Goal: Task Accomplishment & Management: Complete application form

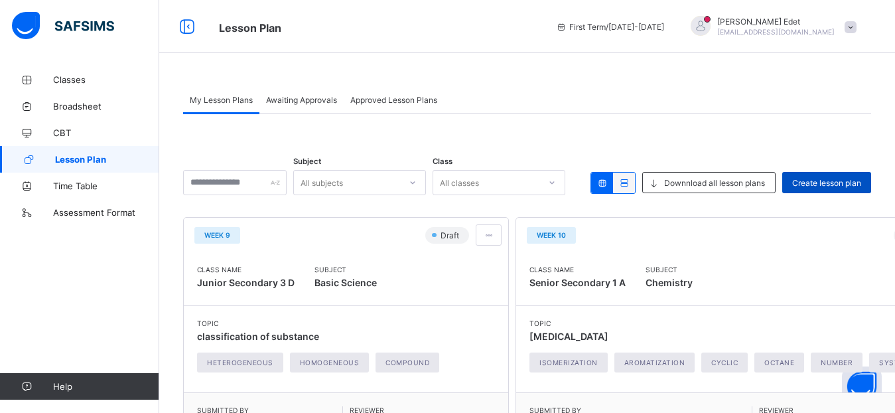
click at [830, 188] on div "Create lesson plan" at bounding box center [826, 182] width 89 height 21
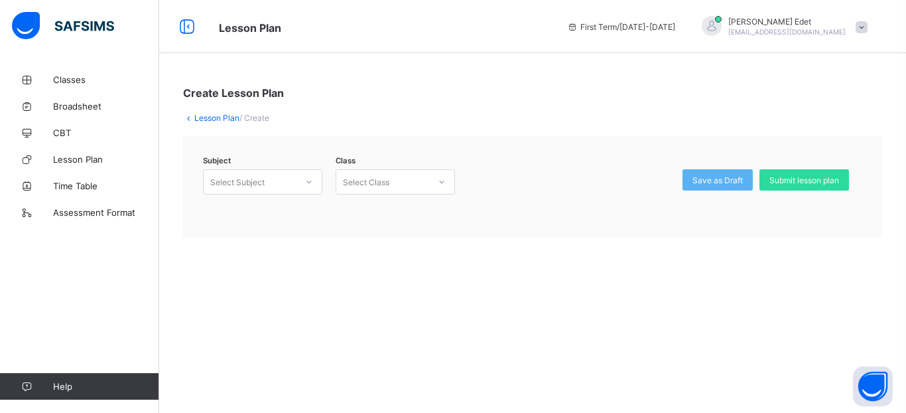
click at [285, 177] on div "Select Subject" at bounding box center [250, 182] width 93 height 19
click at [271, 211] on div "Chemistry (008)" at bounding box center [263, 210] width 118 height 21
click at [391, 180] on div "Select Class" at bounding box center [382, 182] width 93 height 19
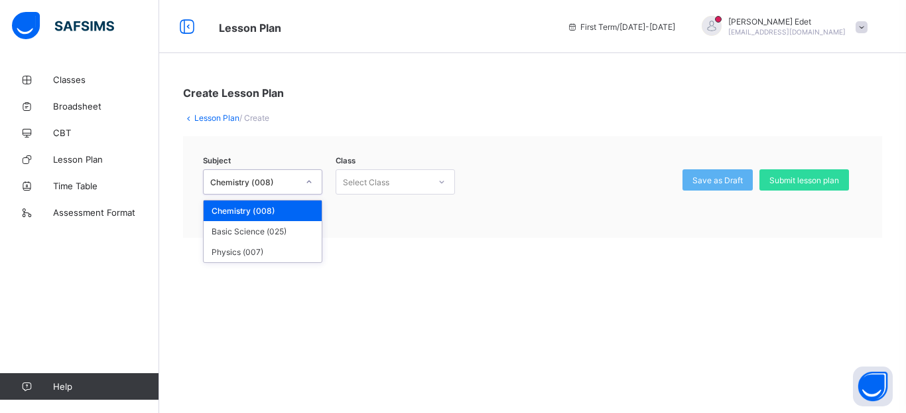
click at [296, 181] on div "Chemistry (008)" at bounding box center [254, 182] width 88 height 10
click at [271, 232] on div "Basic Science (025)" at bounding box center [263, 231] width 118 height 21
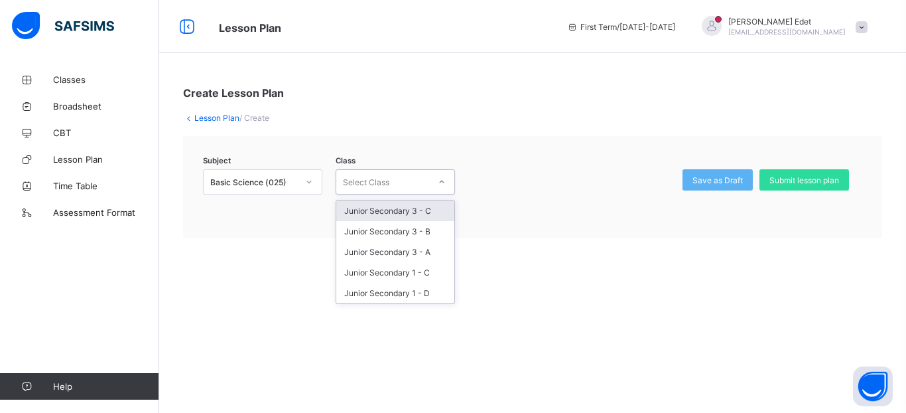
click at [388, 177] on div "Select Class" at bounding box center [366, 181] width 46 height 25
click at [395, 208] on div "Junior Secondary 3 - C" at bounding box center [395, 210] width 118 height 21
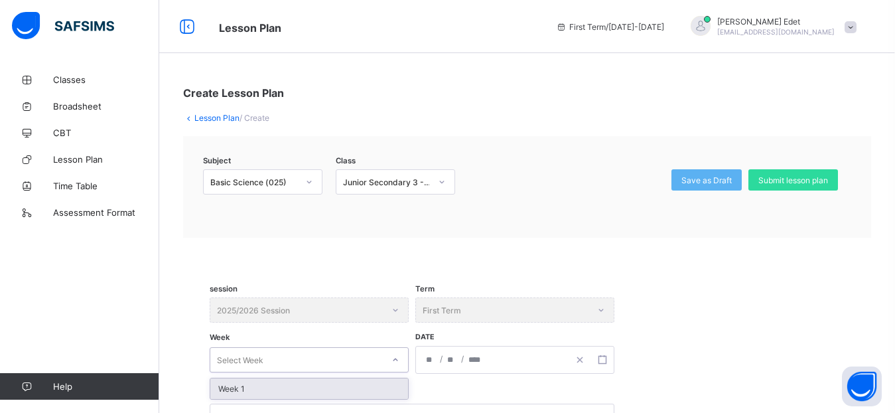
click at [297, 355] on div "Select Week" at bounding box center [296, 359] width 173 height 19
click at [311, 391] on div "Week 1" at bounding box center [309, 388] width 198 height 21
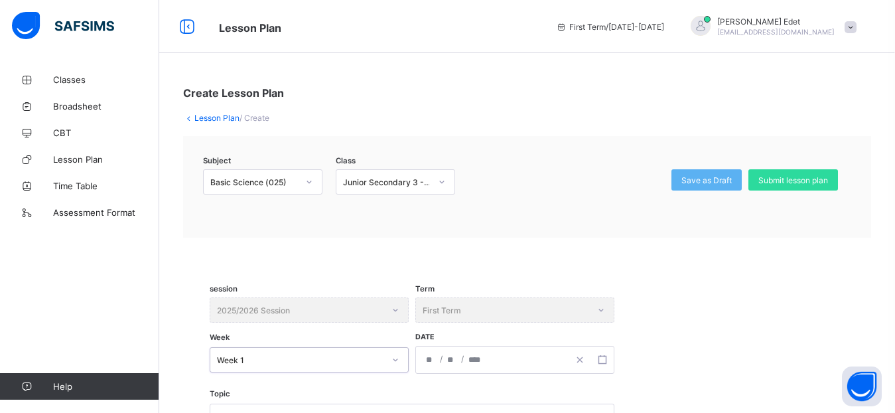
click at [435, 364] on input "number" at bounding box center [430, 359] width 11 height 27
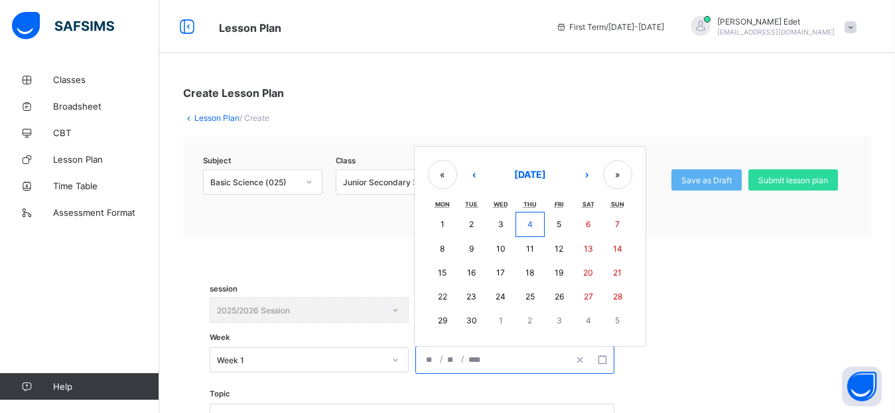
click at [440, 249] on abbr "8" at bounding box center [442, 248] width 5 height 10
type input "**********"
type input "*"
type input "****"
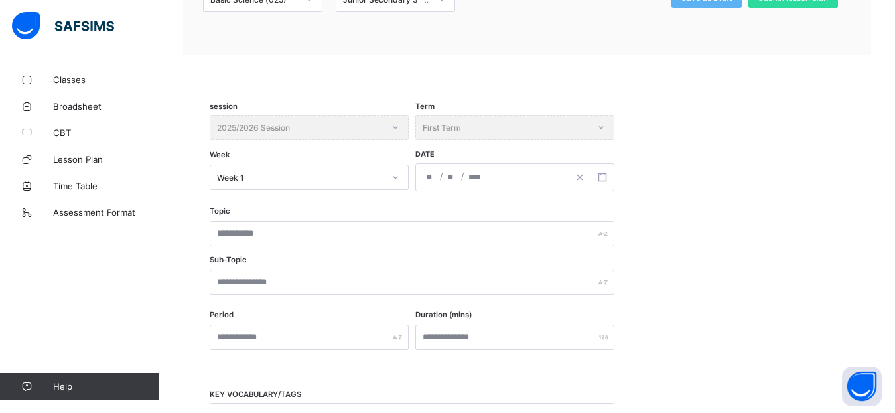
scroll to position [186, 0]
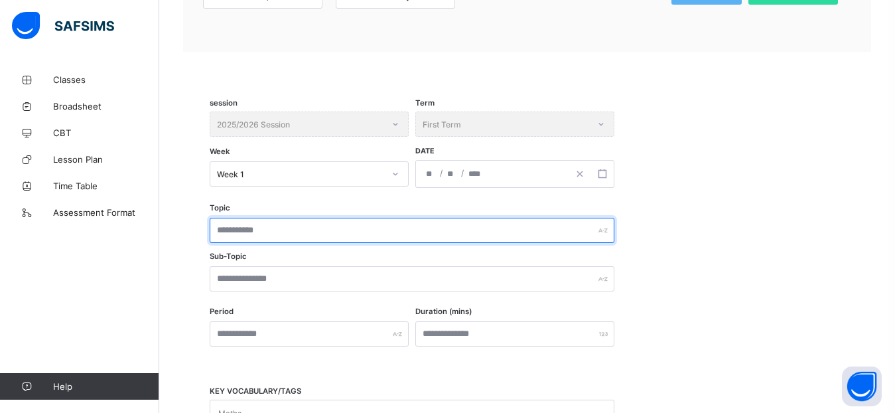
click at [423, 233] on input "text" at bounding box center [412, 230] width 405 height 25
type input "**********"
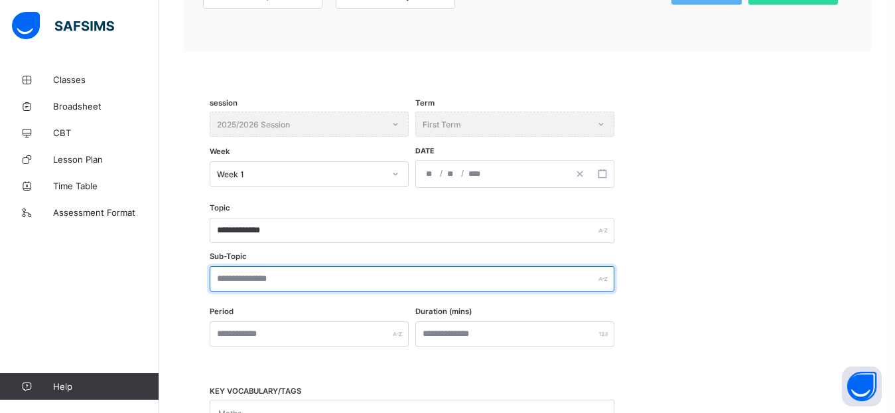
click at [337, 278] on input "text" at bounding box center [412, 278] width 405 height 25
type input "*"
type input "**********"
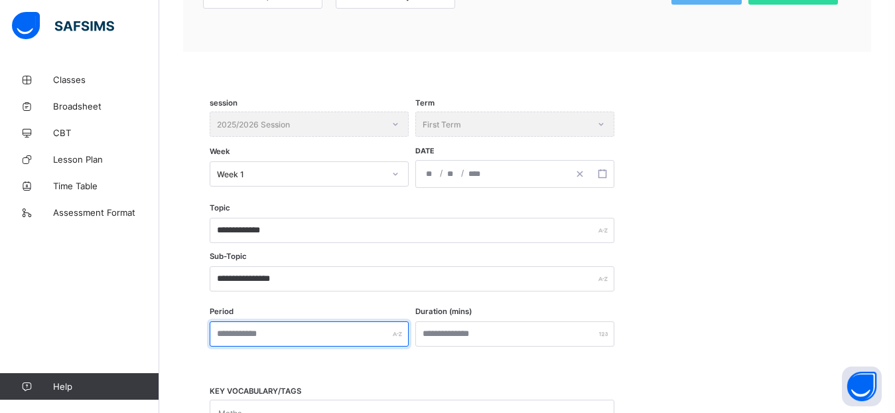
click at [299, 334] on input "text" at bounding box center [309, 333] width 199 height 25
type input "*"
type input "******"
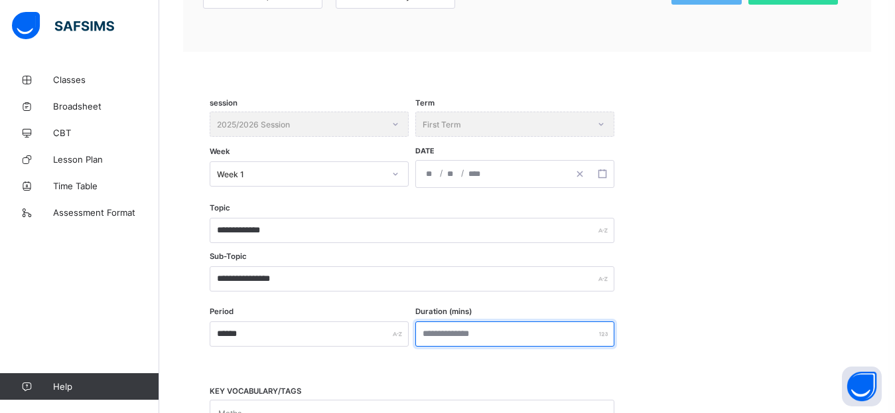
click at [451, 336] on input "number" at bounding box center [514, 333] width 199 height 25
type input "**"
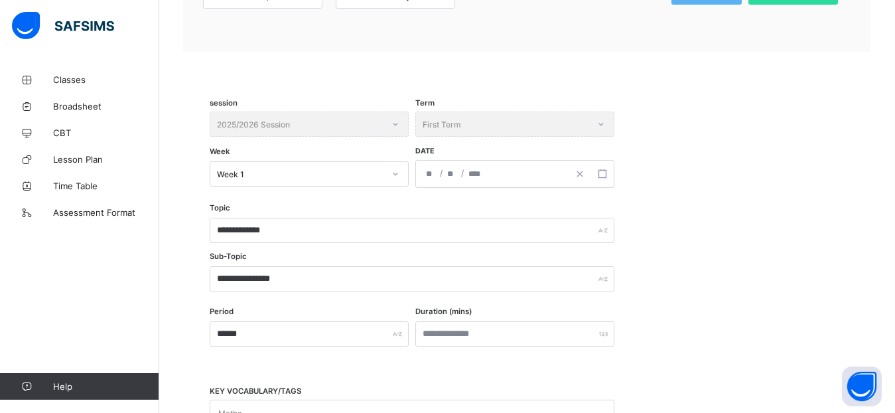
click at [713, 333] on div "Period ****** Duration (mins) **" at bounding box center [527, 327] width 635 height 38
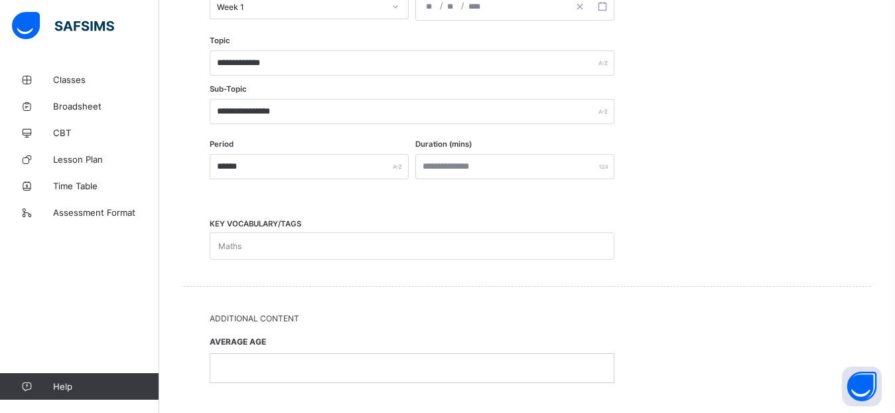
scroll to position [398, 0]
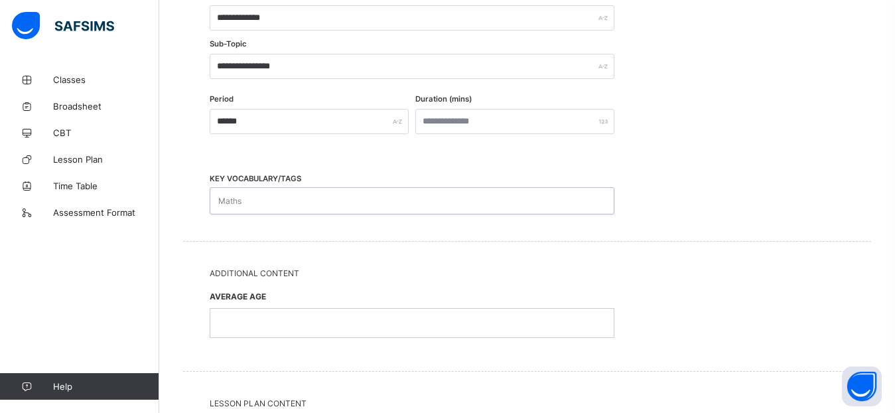
click at [385, 200] on div "Maths" at bounding box center [399, 201] width 378 height 26
type input "********"
type input "*********"
type input "**********"
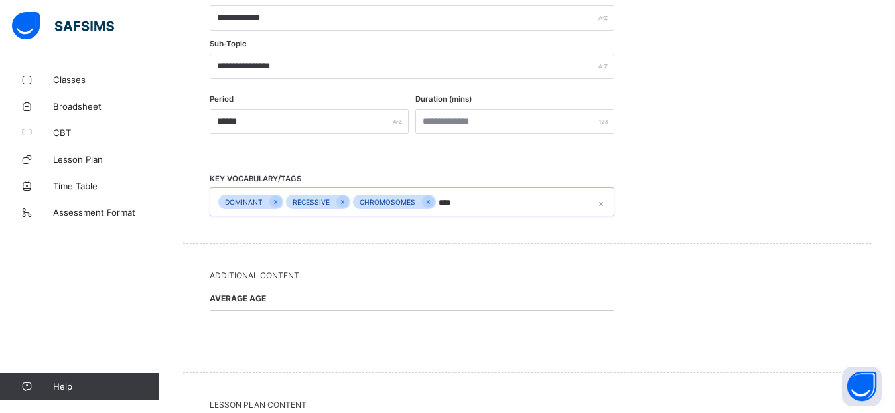
type input "*****"
type input "********"
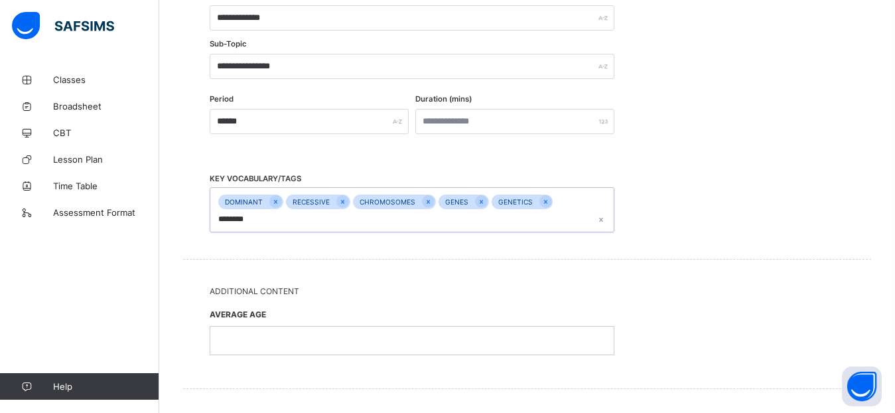
type input "*********"
type input "********"
click at [360, 344] on p at bounding box center [411, 342] width 383 height 12
click at [687, 307] on div "AVERAGE AGE **" at bounding box center [527, 331] width 635 height 66
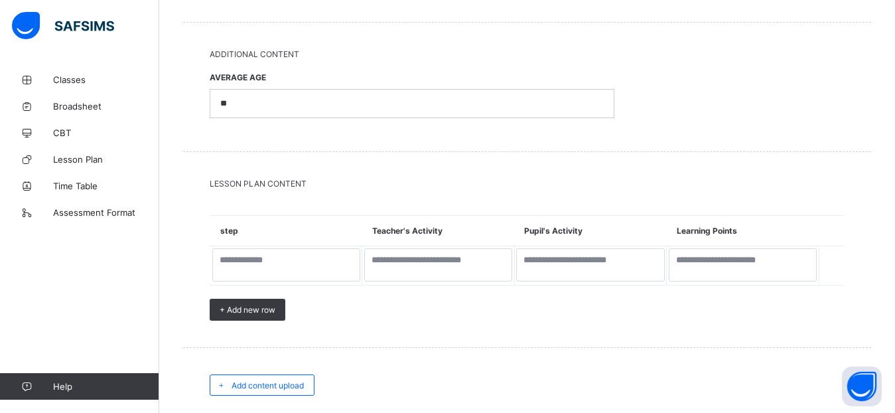
scroll to position [663, 0]
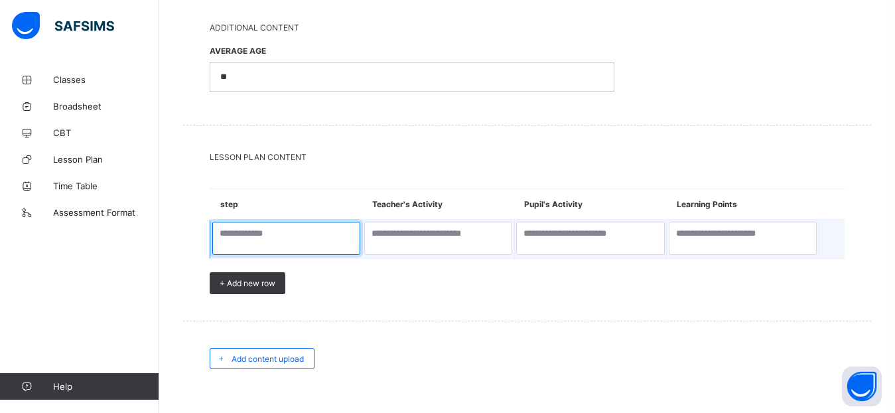
click at [305, 247] on textarea at bounding box center [286, 238] width 148 height 33
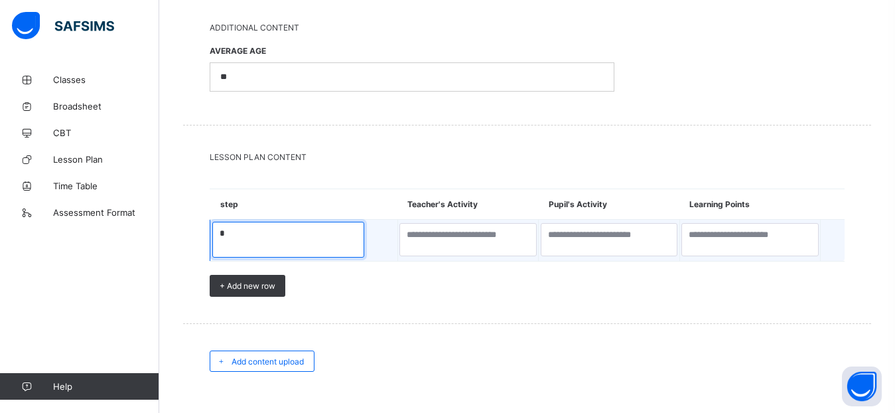
type textarea "*"
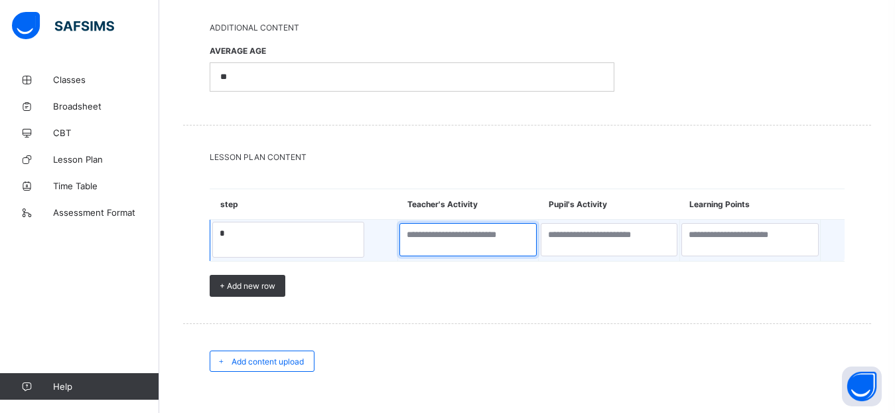
click at [469, 238] on textarea at bounding box center [467, 239] width 137 height 33
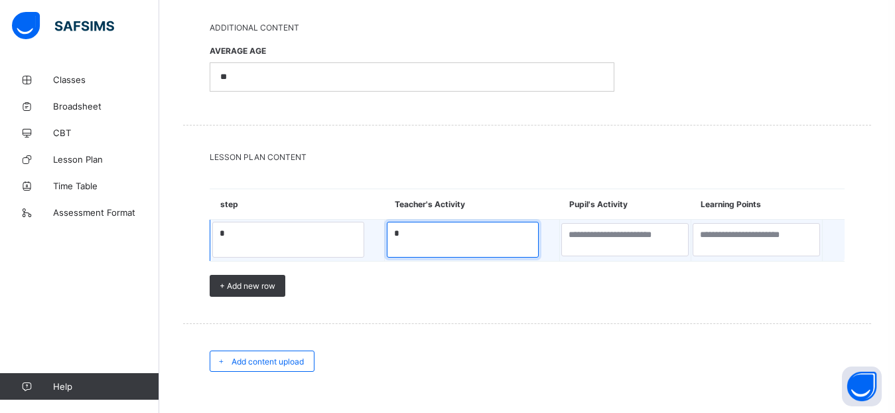
type textarea "*"
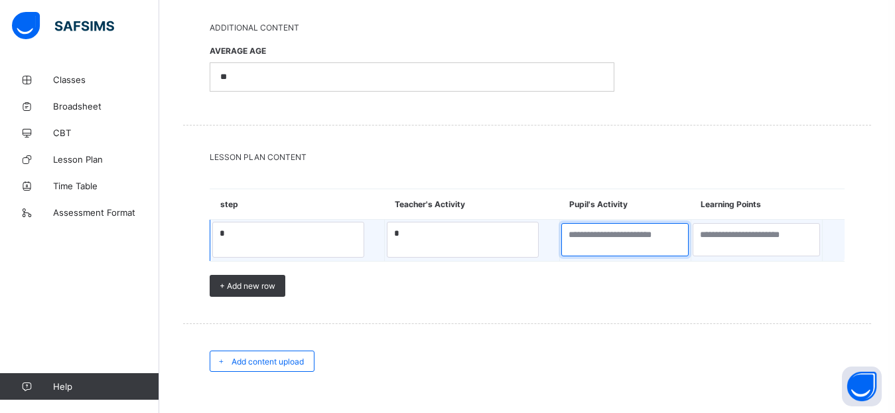
click at [628, 242] on textarea at bounding box center [624, 239] width 127 height 33
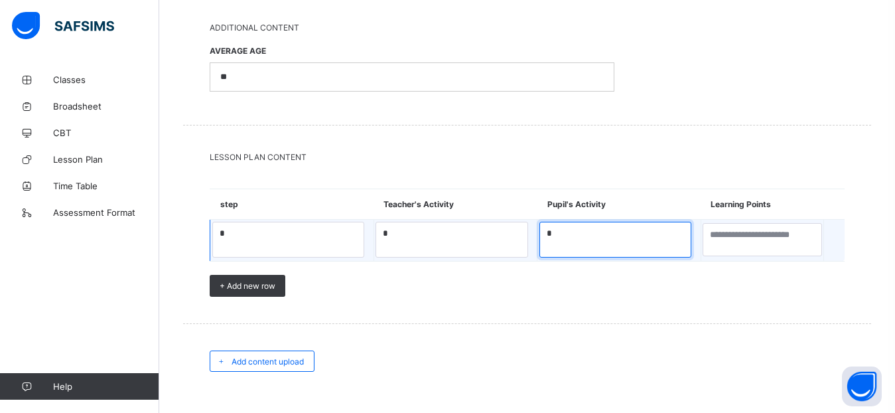
type textarea "*"
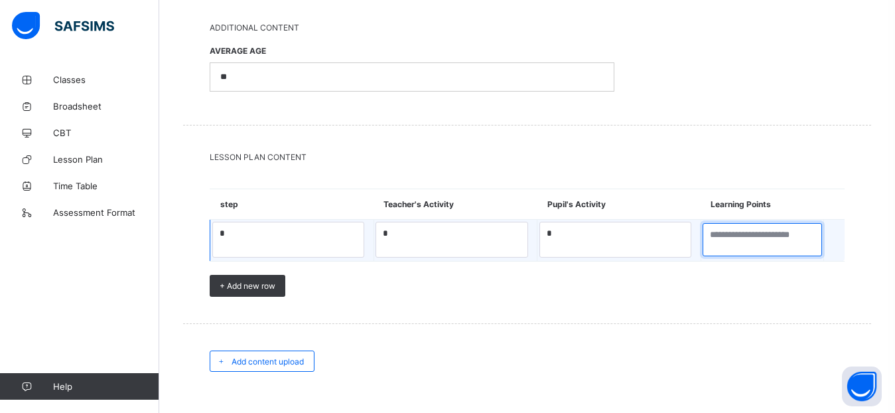
click at [772, 242] on textarea at bounding box center [762, 239] width 119 height 33
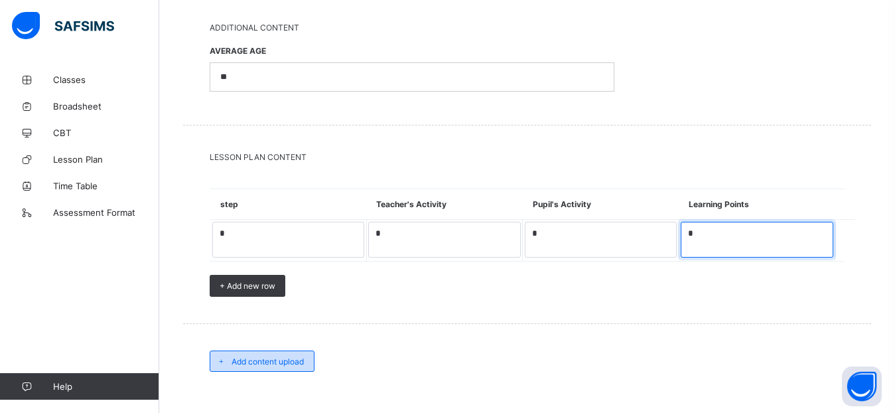
type textarea "*"
click at [291, 359] on span "Add content upload" at bounding box center [268, 361] width 72 height 10
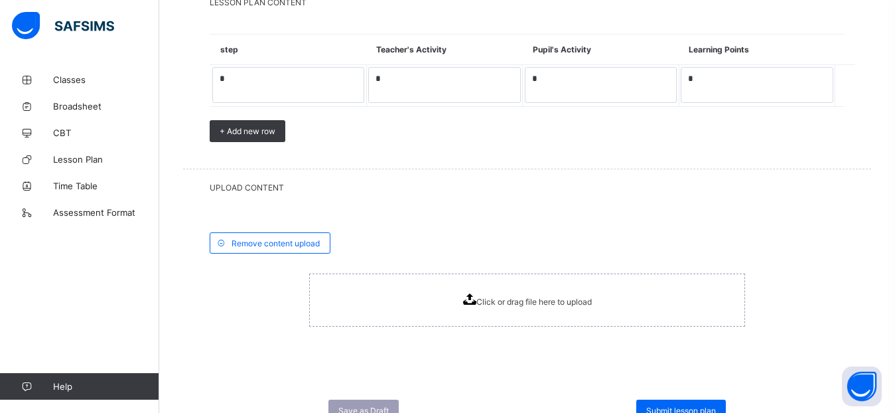
scroll to position [872, 0]
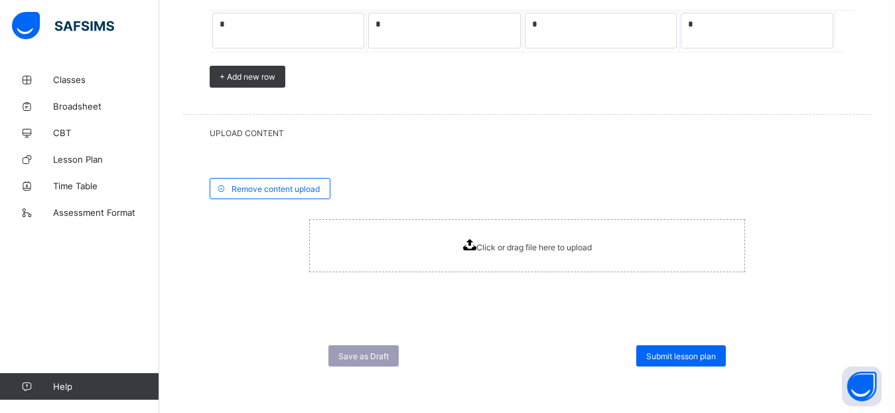
click at [473, 247] on icon at bounding box center [469, 244] width 13 height 11
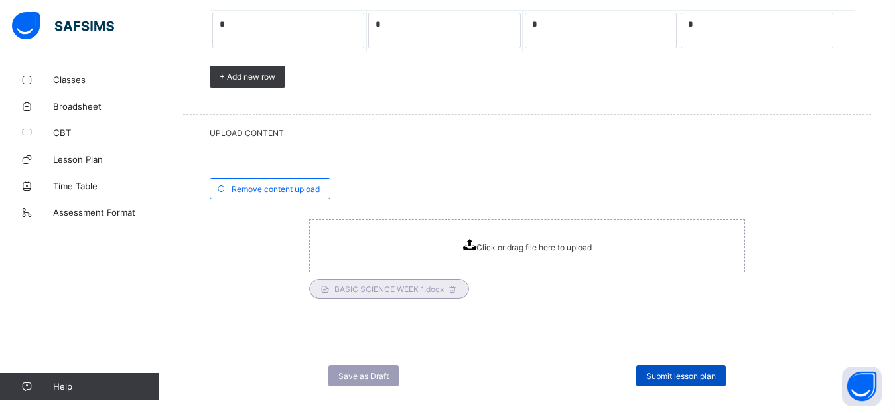
click at [672, 376] on span "Submit lesson plan" at bounding box center [681, 376] width 70 height 10
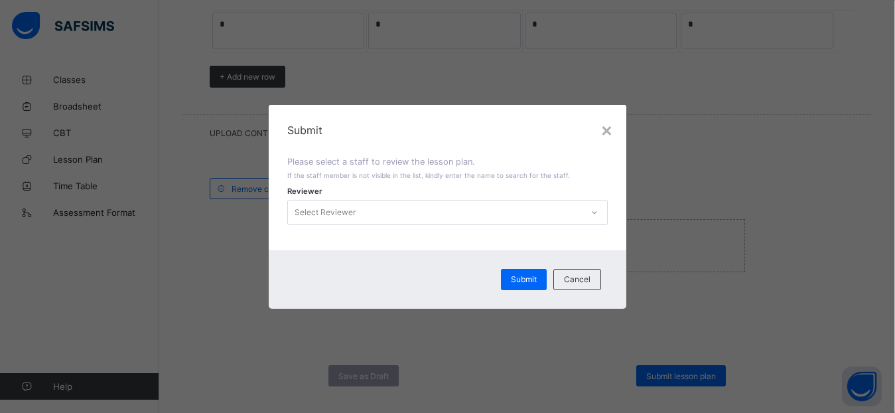
click at [444, 214] on div "Select Reviewer" at bounding box center [435, 212] width 295 height 19
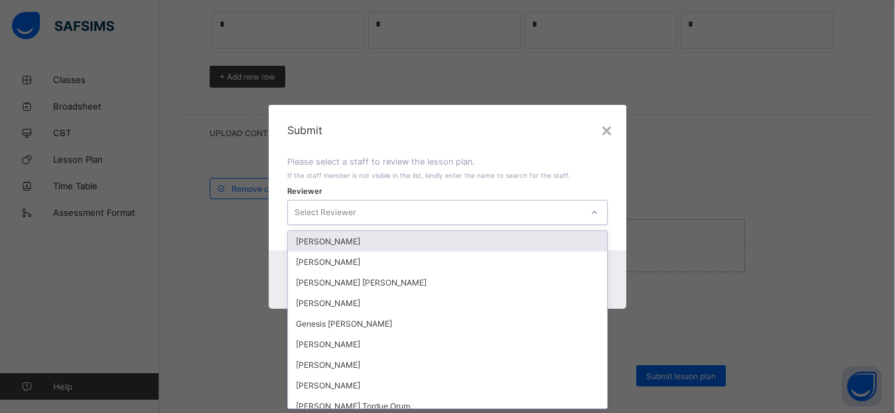
scroll to position [0, 0]
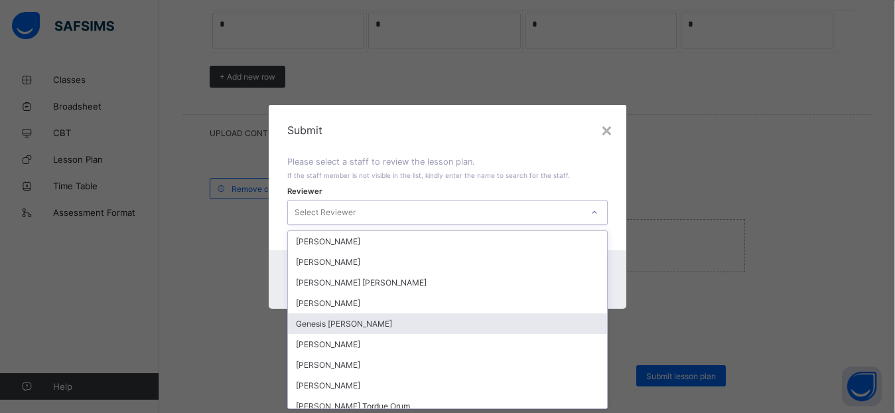
click at [389, 329] on div "Genesis [PERSON_NAME]" at bounding box center [448, 323] width 320 height 21
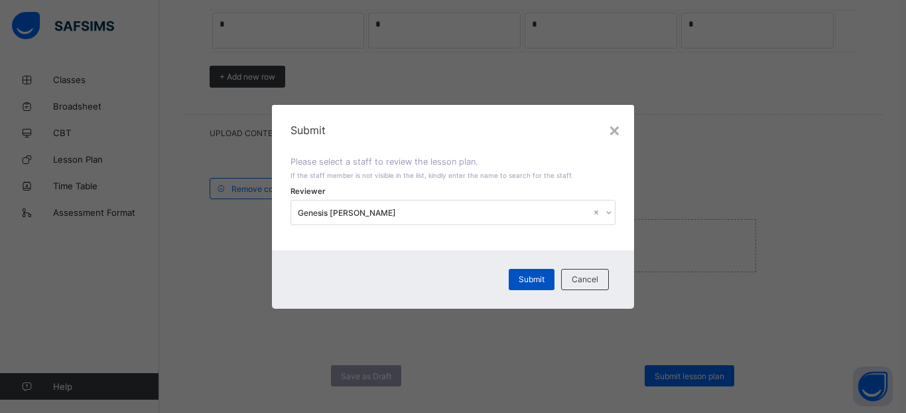
click at [534, 285] on div "Submit" at bounding box center [532, 279] width 46 height 21
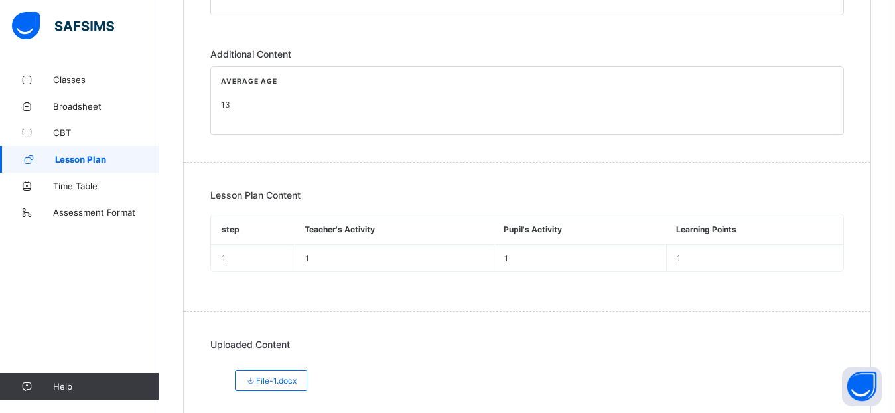
scroll to position [360, 0]
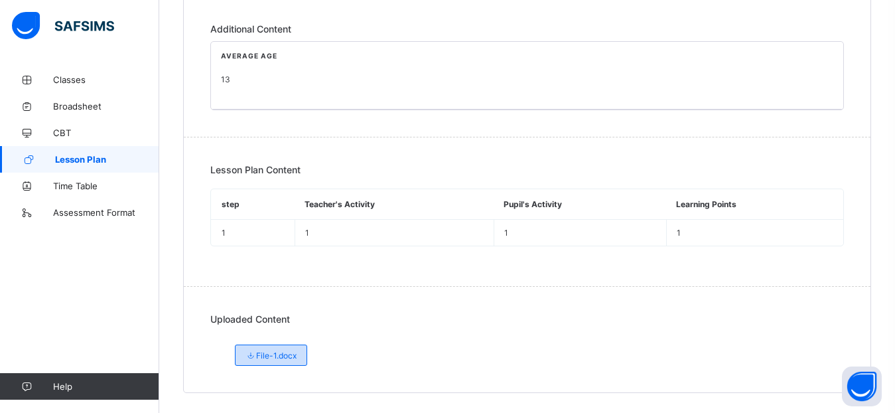
click at [289, 354] on span "File-1.docx" at bounding box center [271, 355] width 52 height 10
click at [291, 352] on span "File-1.docx" at bounding box center [271, 355] width 52 height 10
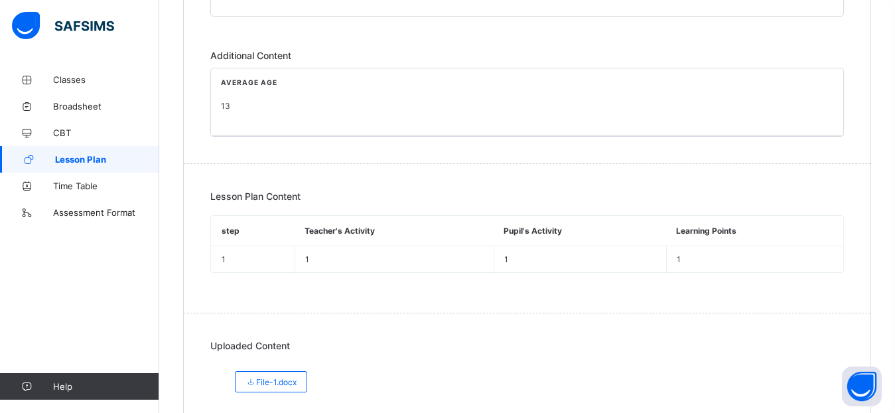
click at [515, 342] on div "Uploaded Content" at bounding box center [527, 345] width 634 height 11
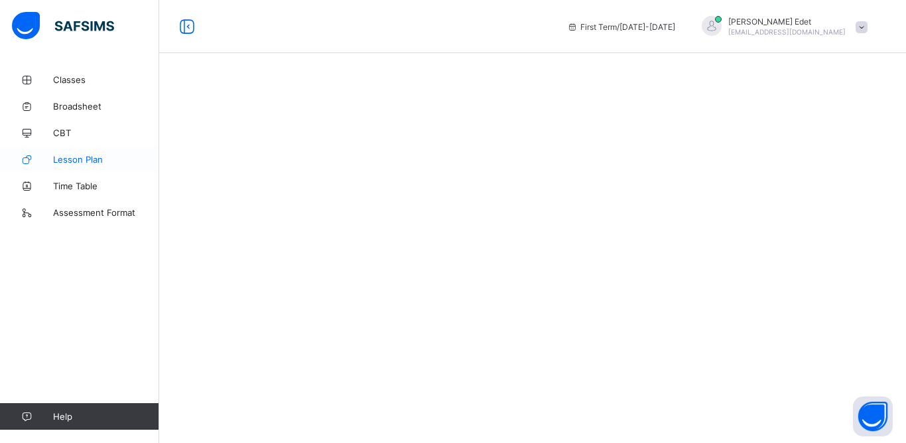
click at [83, 159] on span "Lesson Plan" at bounding box center [106, 159] width 106 height 11
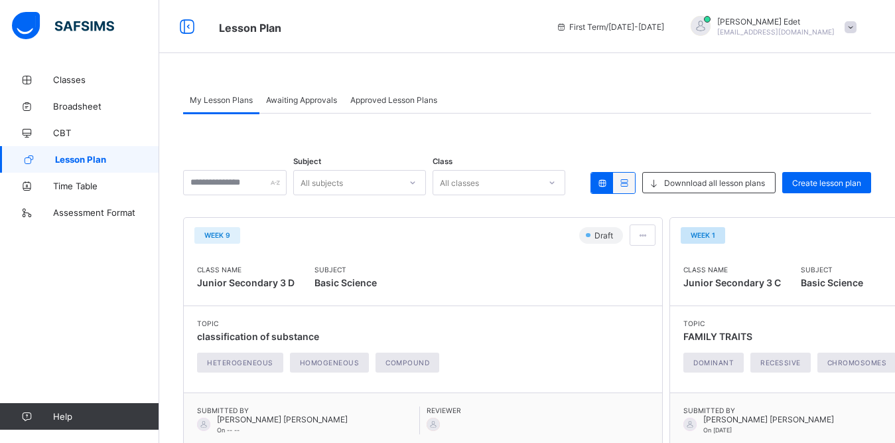
click at [691, 234] on span "Week 1" at bounding box center [703, 235] width 25 height 8
click at [555, 183] on icon at bounding box center [552, 182] width 5 height 3
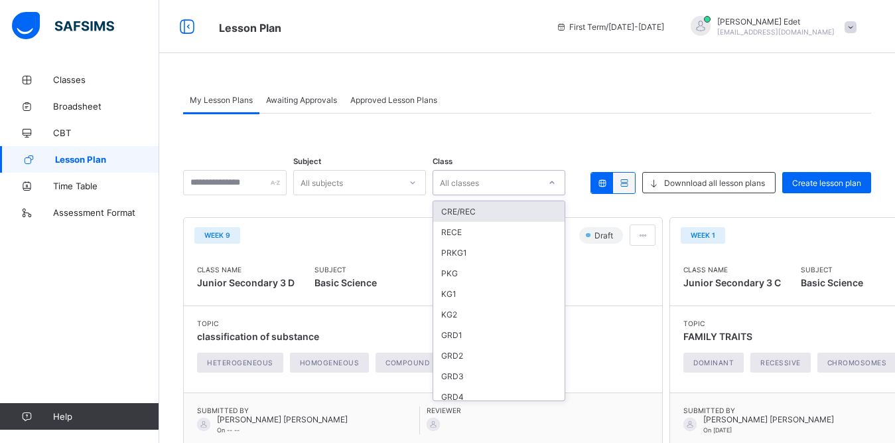
click at [556, 183] on icon at bounding box center [552, 182] width 8 height 13
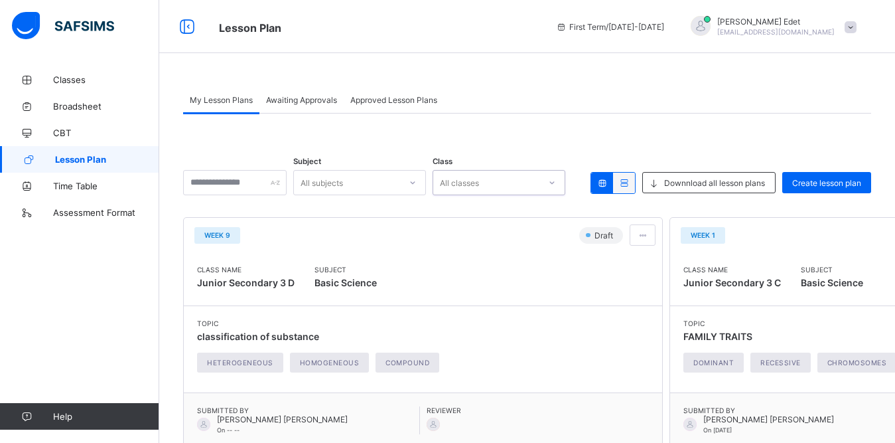
click at [375, 180] on div "All subjects" at bounding box center [347, 182] width 106 height 19
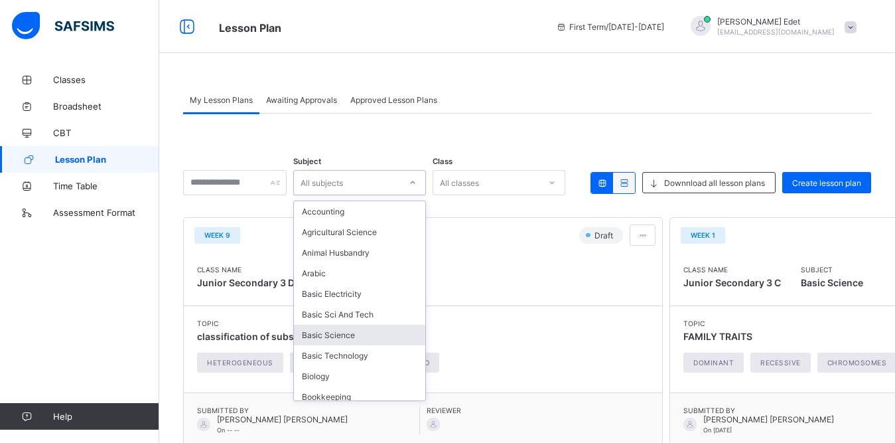
click at [364, 332] on div "Basic Science" at bounding box center [359, 334] width 131 height 21
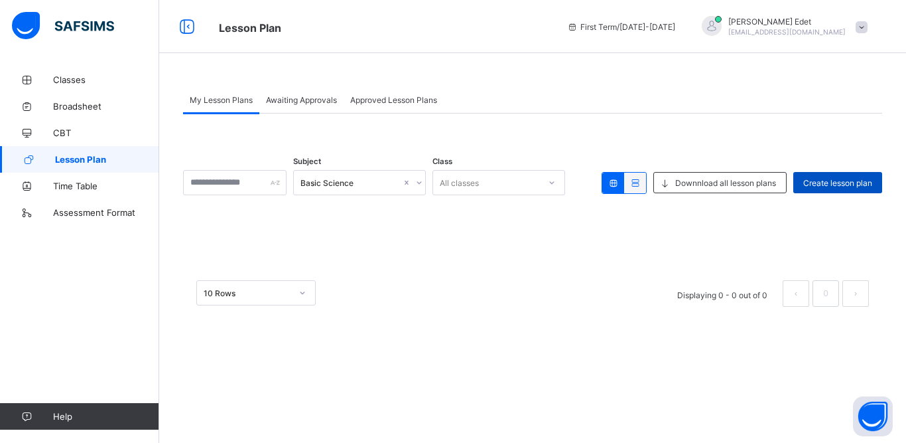
click at [807, 181] on span "Create lesson plan" at bounding box center [837, 183] width 69 height 10
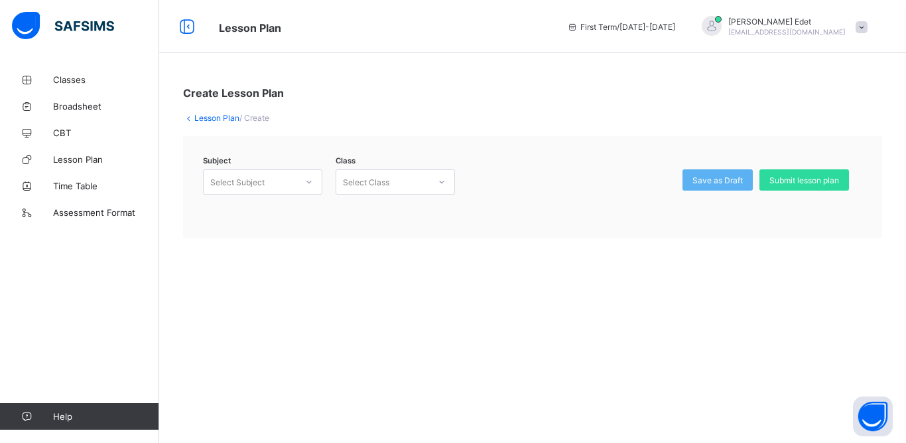
click at [282, 177] on div "Select Subject" at bounding box center [250, 182] width 93 height 19
click at [265, 214] on div "Chemistry (008)" at bounding box center [263, 210] width 118 height 21
click at [388, 180] on div "Select Class" at bounding box center [366, 181] width 46 height 25
click at [292, 180] on div "Chemistry (008)" at bounding box center [254, 182] width 88 height 10
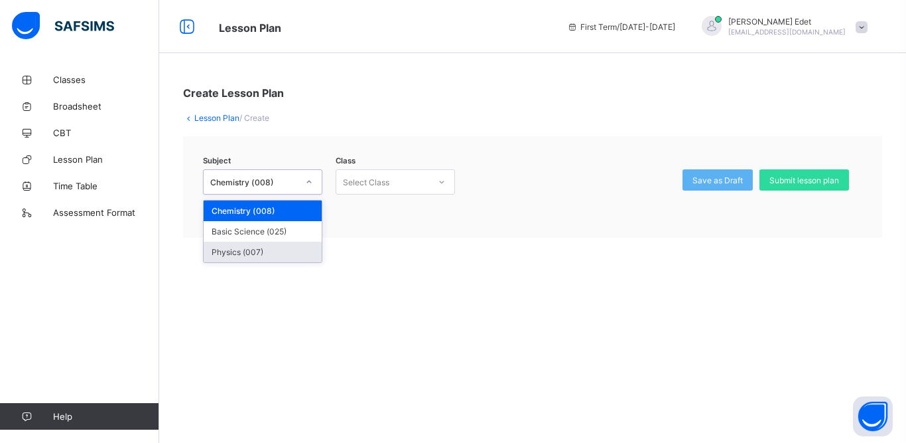
click at [249, 248] on div "Physics (007)" at bounding box center [263, 252] width 118 height 21
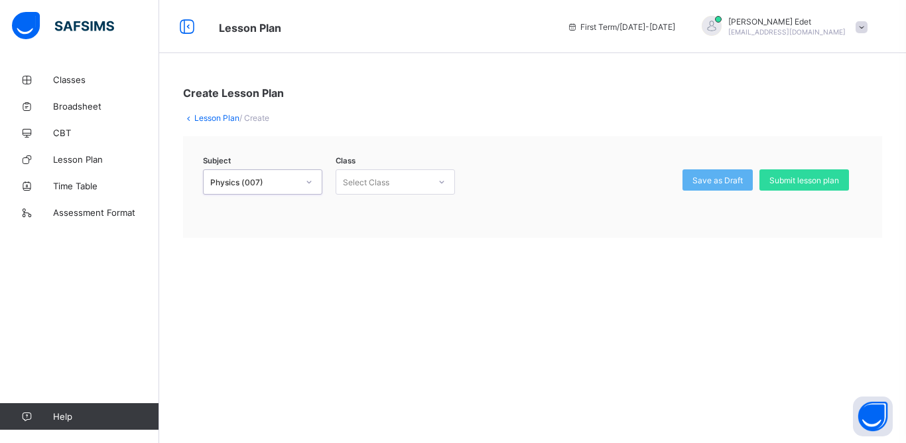
click at [372, 179] on div "Select Class" at bounding box center [366, 181] width 46 height 25
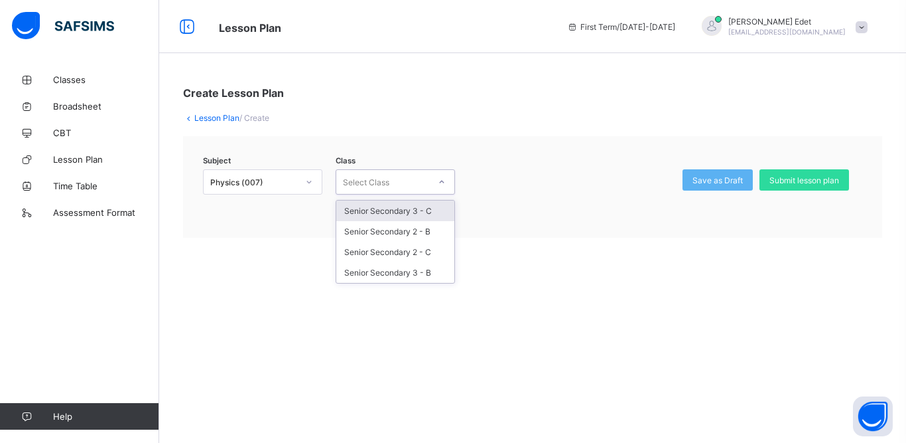
click at [291, 177] on div "Physics (007)" at bounding box center [254, 182] width 88 height 10
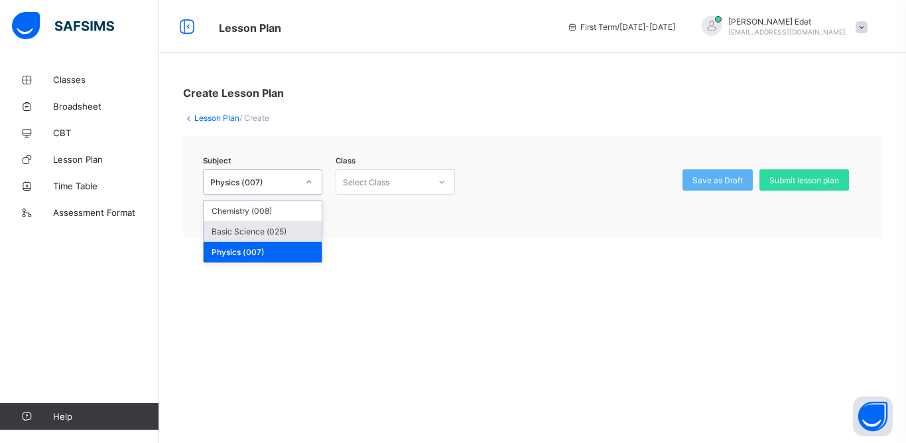
click at [273, 227] on div "Basic Science (025)" at bounding box center [263, 231] width 118 height 21
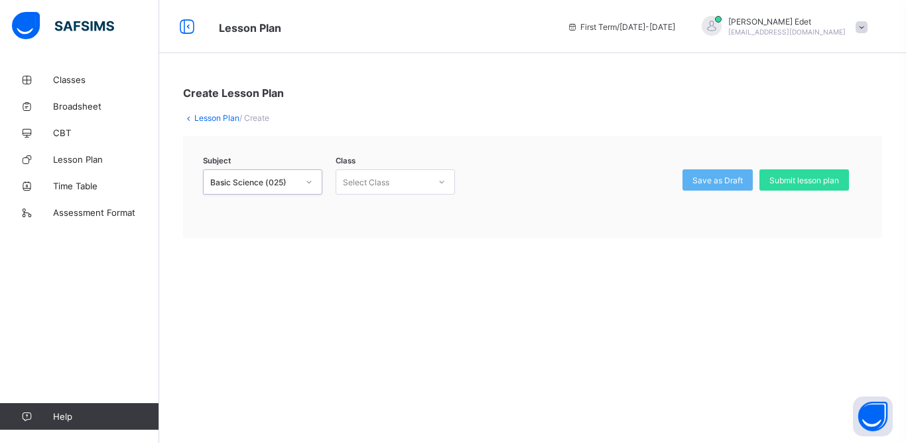
click at [380, 172] on div "Select Class" at bounding box center [395, 181] width 119 height 25
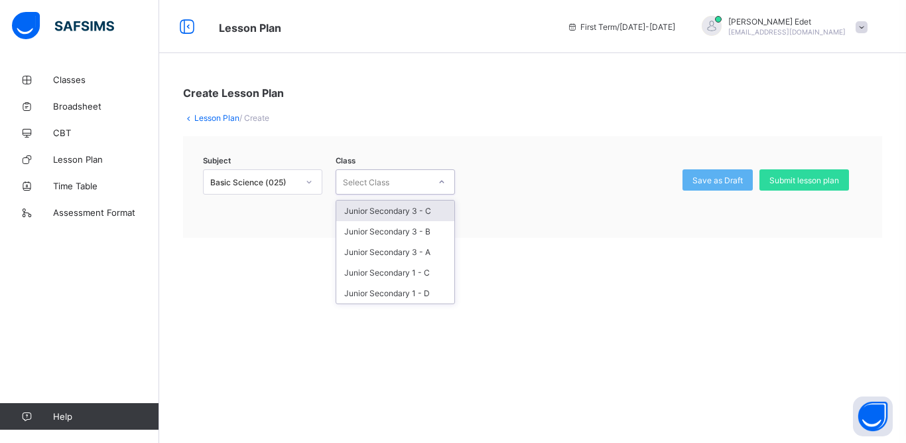
click at [380, 172] on div "Select Class" at bounding box center [395, 181] width 119 height 25
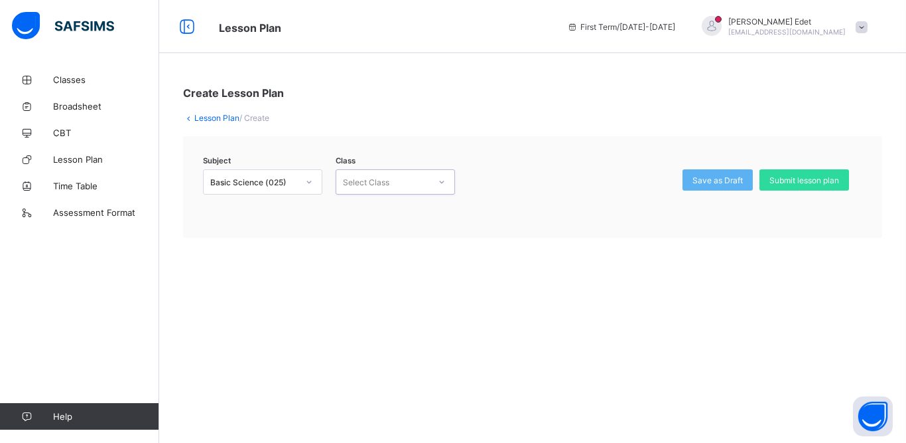
click at [291, 184] on div "Basic Science (025)" at bounding box center [254, 182] width 88 height 10
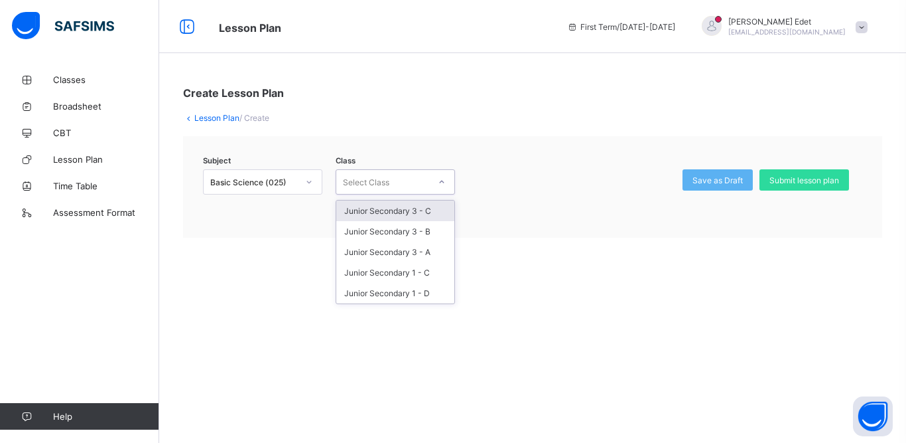
click at [405, 184] on div "Select Class" at bounding box center [382, 182] width 93 height 19
click at [412, 210] on div "Junior Secondary 3 - C" at bounding box center [395, 210] width 118 height 21
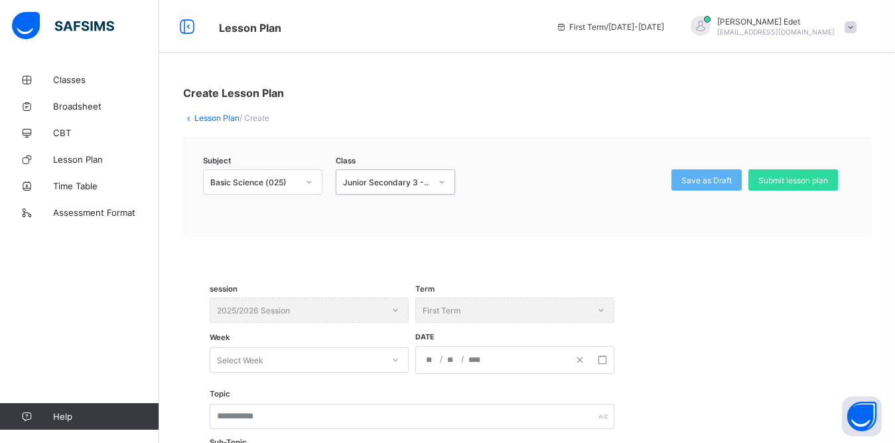
click at [190, 115] on icon at bounding box center [188, 118] width 11 height 10
click at [212, 115] on link "Lesson Plan" at bounding box center [216, 118] width 45 height 10
